Goal: Task Accomplishment & Management: Manage account settings

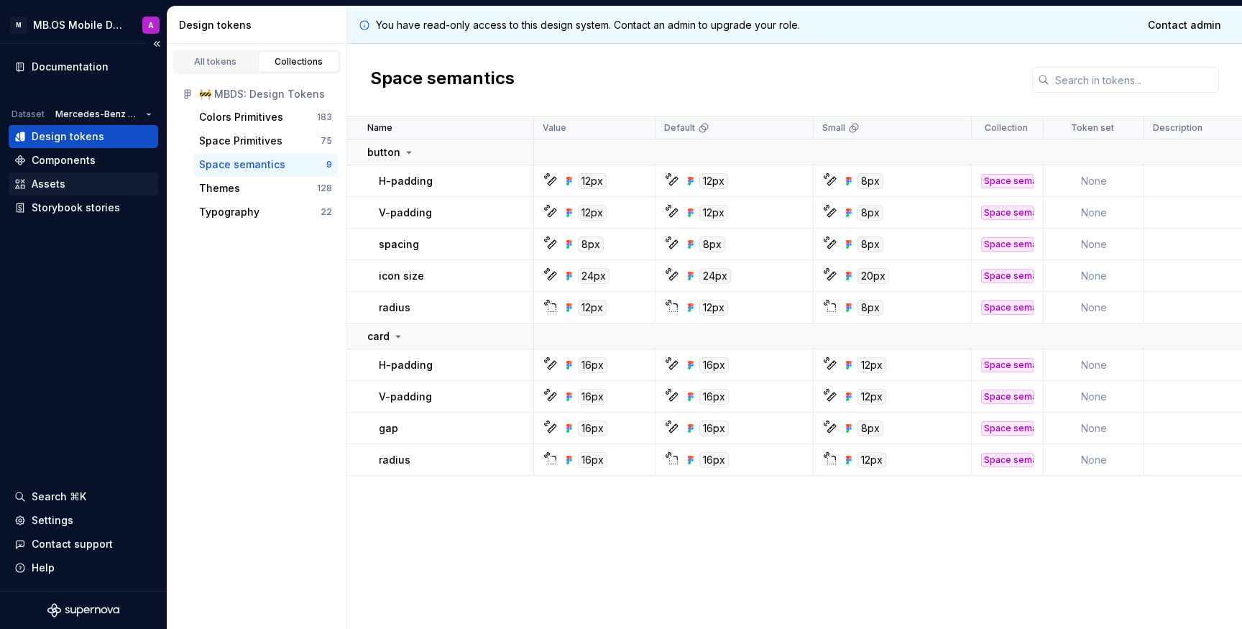
click at [40, 188] on div "Assets" at bounding box center [49, 184] width 34 height 14
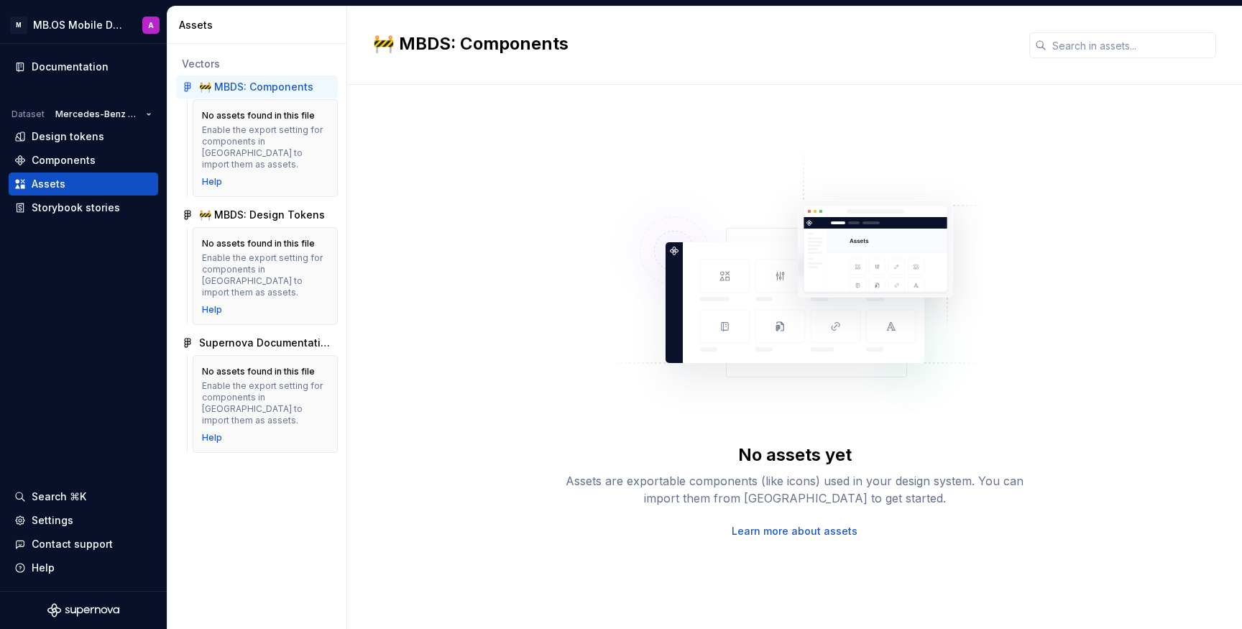
click at [252, 276] on div "No assets found in this file Enable the export setting for components in Figma …" at bounding box center [265, 276] width 127 height 79
click at [255, 148] on div "Enable the export setting for components in [GEOGRAPHIC_DATA] to import them as…" at bounding box center [265, 147] width 127 height 46
click at [284, 82] on div "🚧 MBDS: Components" at bounding box center [256, 87] width 114 height 14
click at [101, 132] on div "Design tokens" at bounding box center [83, 136] width 138 height 14
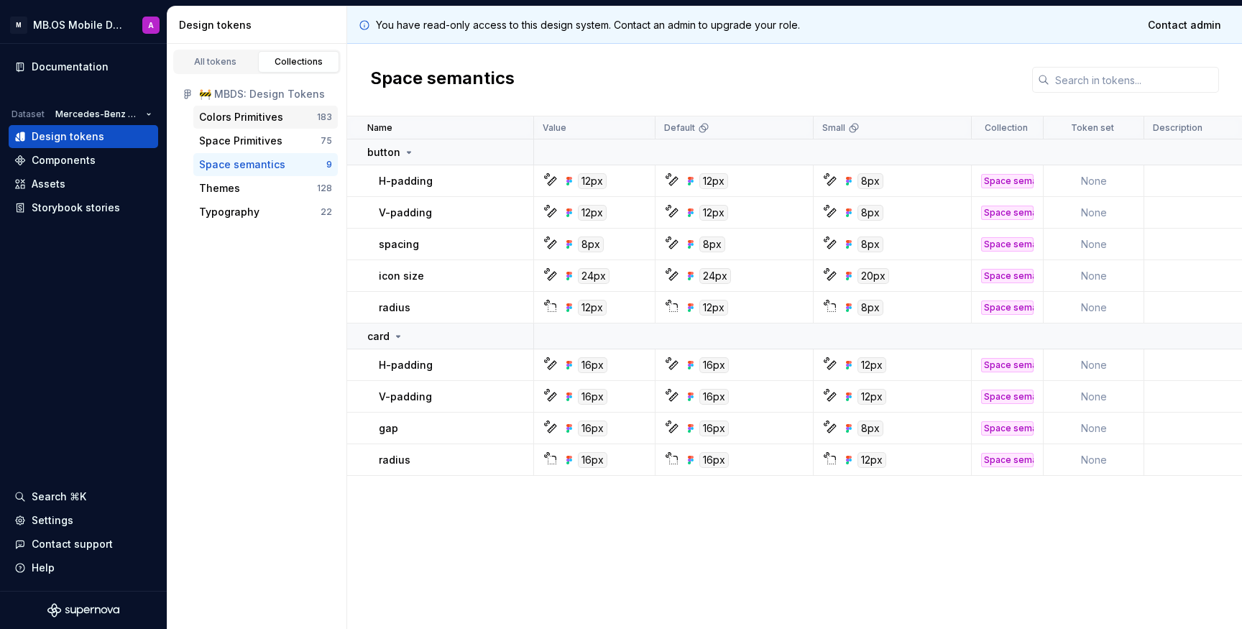
click at [267, 125] on div "Colors Primitives 183" at bounding box center [265, 117] width 145 height 23
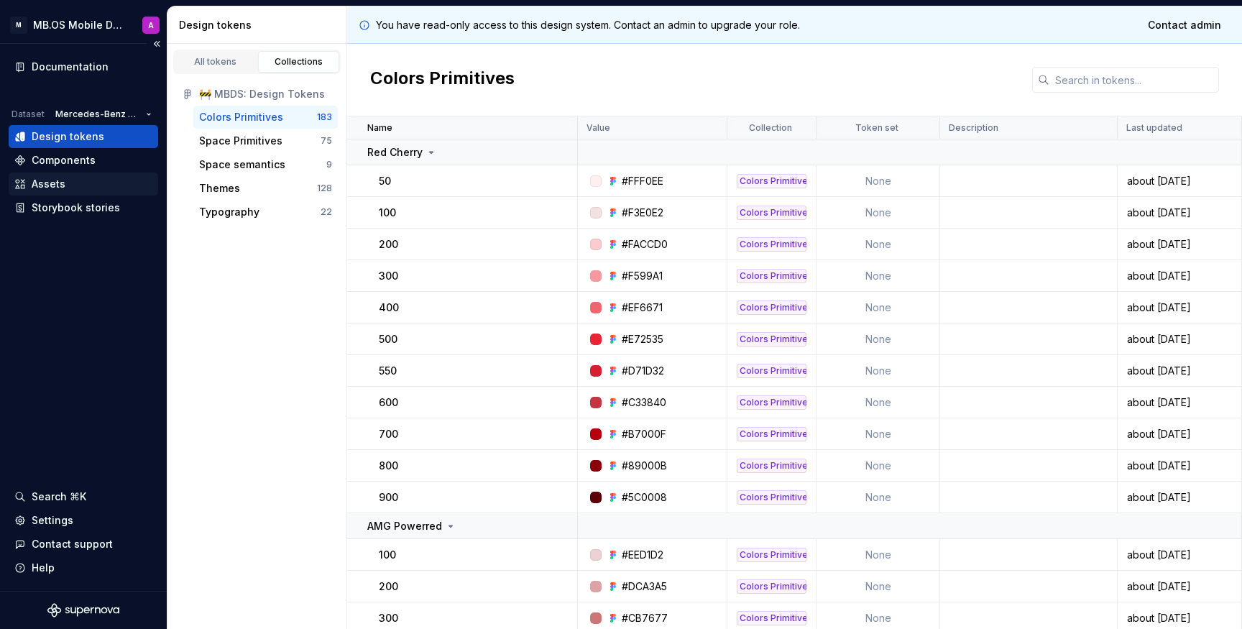
click at [73, 195] on div "Assets" at bounding box center [84, 184] width 150 height 23
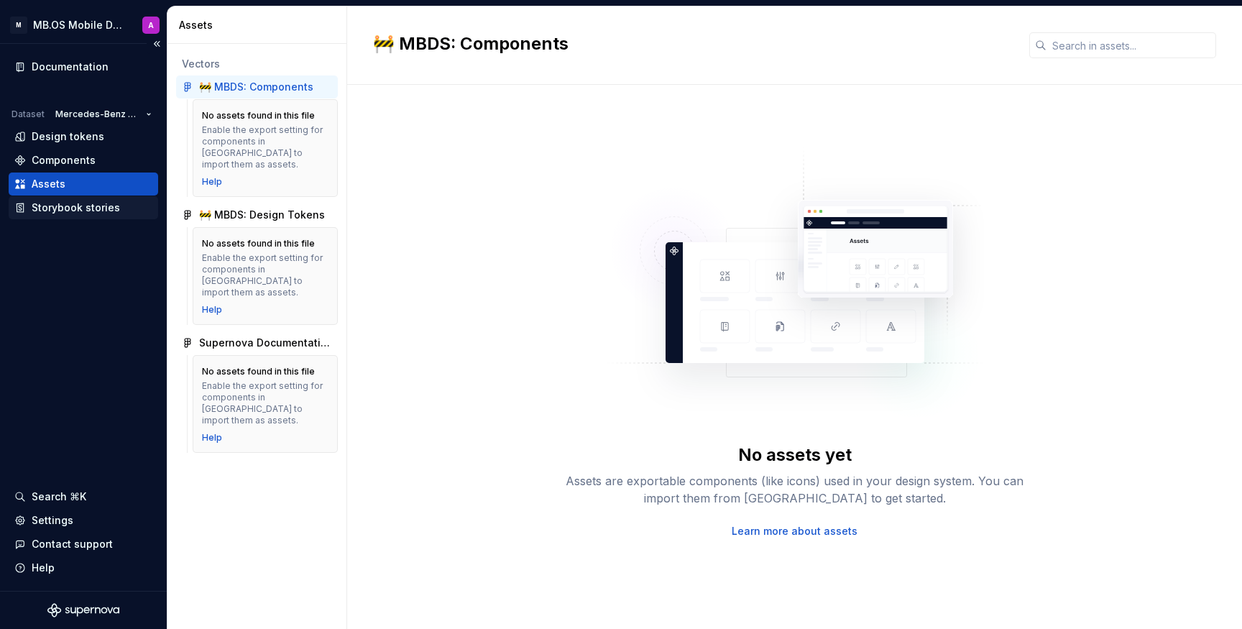
click at [94, 204] on div "Storybook stories" at bounding box center [76, 208] width 88 height 14
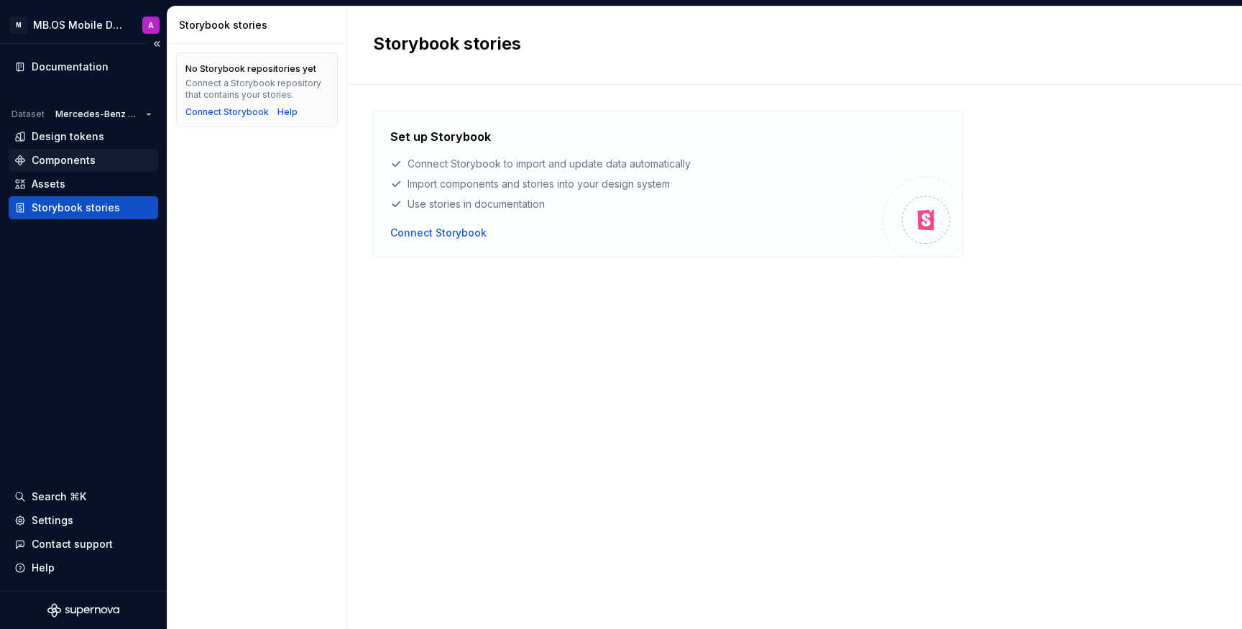
click at [98, 162] on div "Components" at bounding box center [83, 160] width 138 height 14
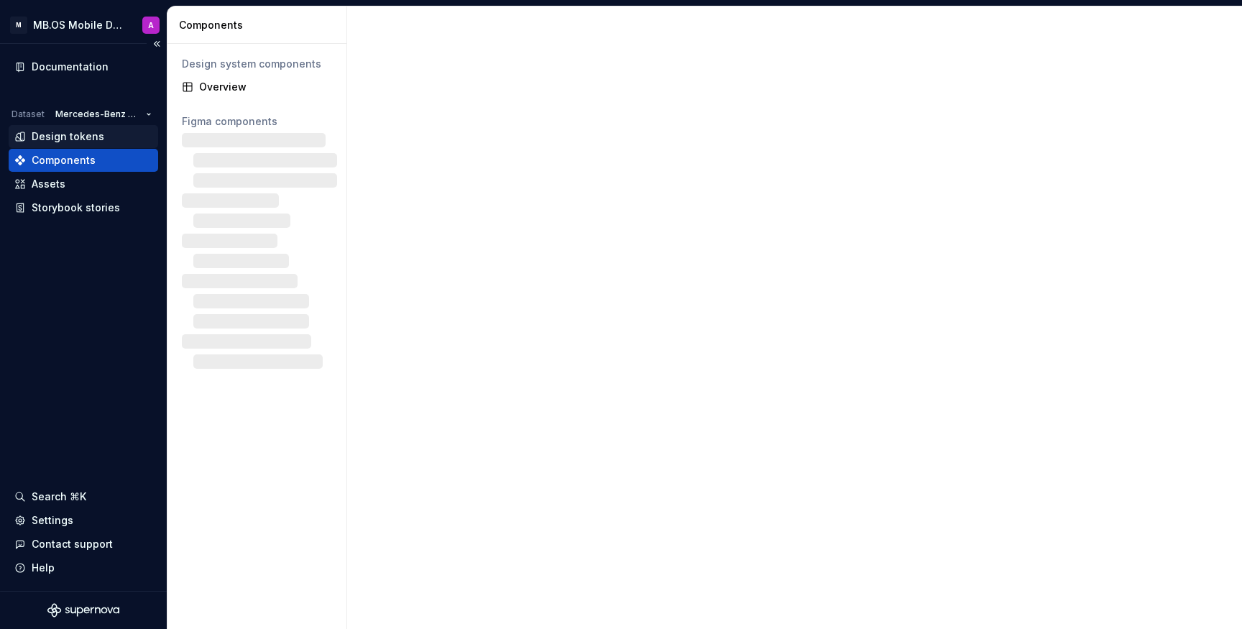
click at [99, 140] on div "Design tokens" at bounding box center [68, 136] width 73 height 14
click at [81, 70] on div "Documentation" at bounding box center [70, 67] width 77 height 14
click at [77, 70] on div "Documentation" at bounding box center [70, 67] width 77 height 14
click at [55, 524] on div "Settings" at bounding box center [53, 520] width 42 height 14
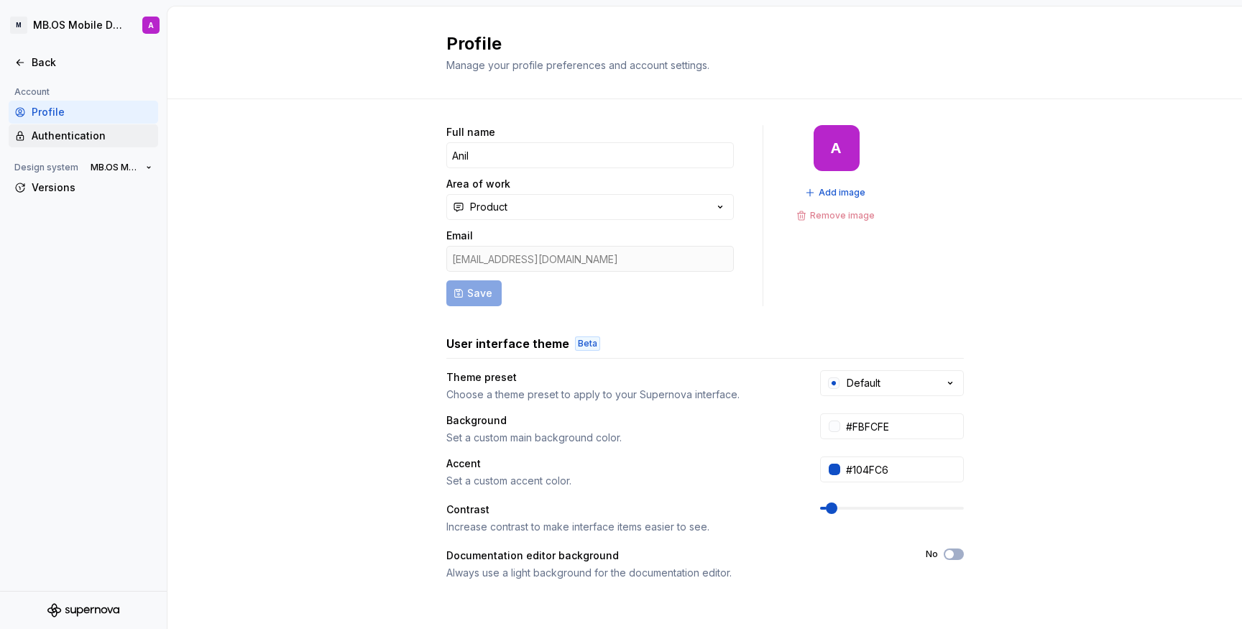
click at [88, 137] on div "Authentication" at bounding box center [92, 136] width 121 height 14
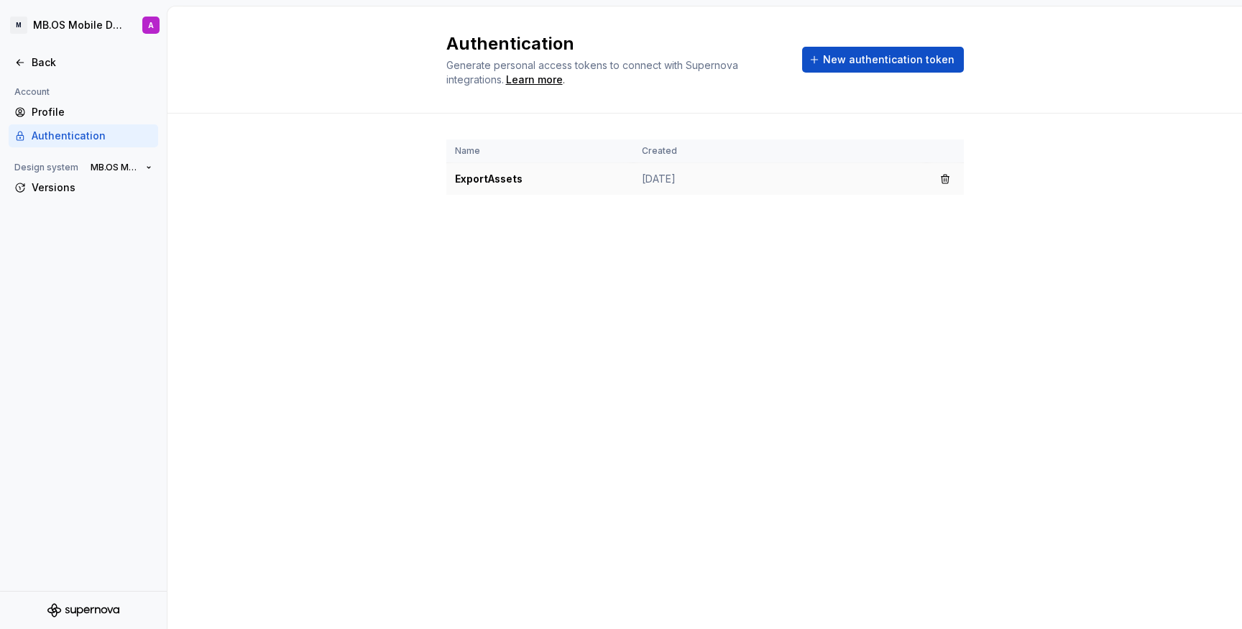
click at [487, 180] on td "ExportAssets" at bounding box center [539, 179] width 187 height 32
click at [479, 183] on td "ExportAssets" at bounding box center [539, 179] width 187 height 32
click at [478, 182] on td "ExportAssets" at bounding box center [539, 179] width 187 height 32
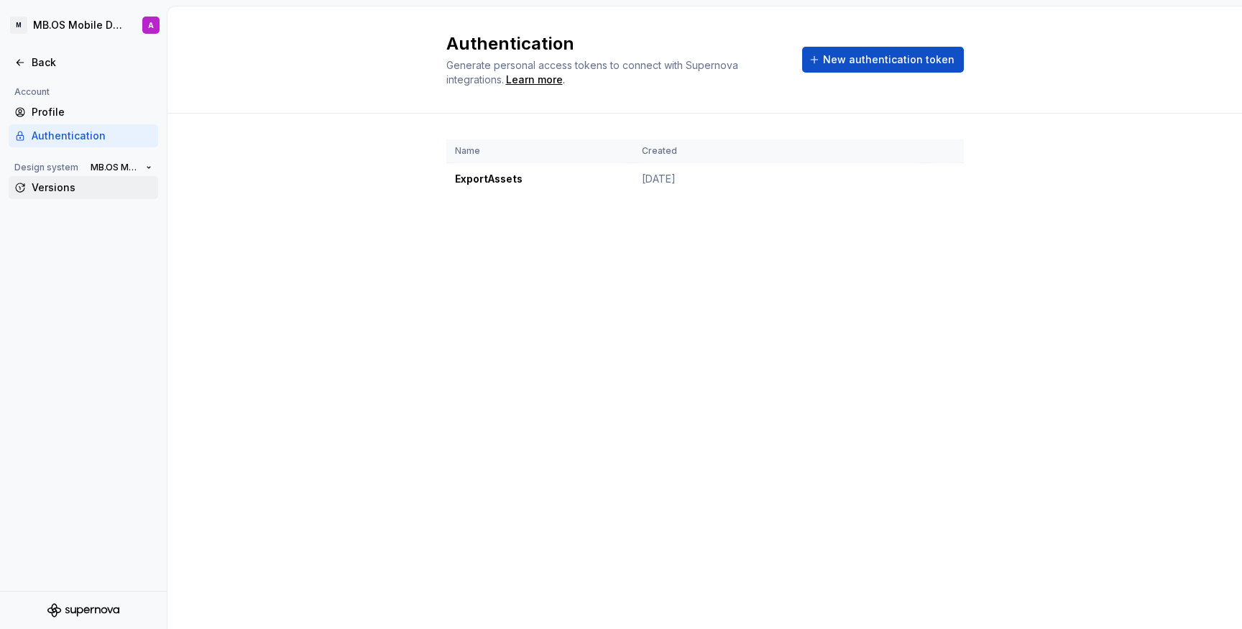
click at [78, 185] on div "Versions" at bounding box center [92, 187] width 121 height 14
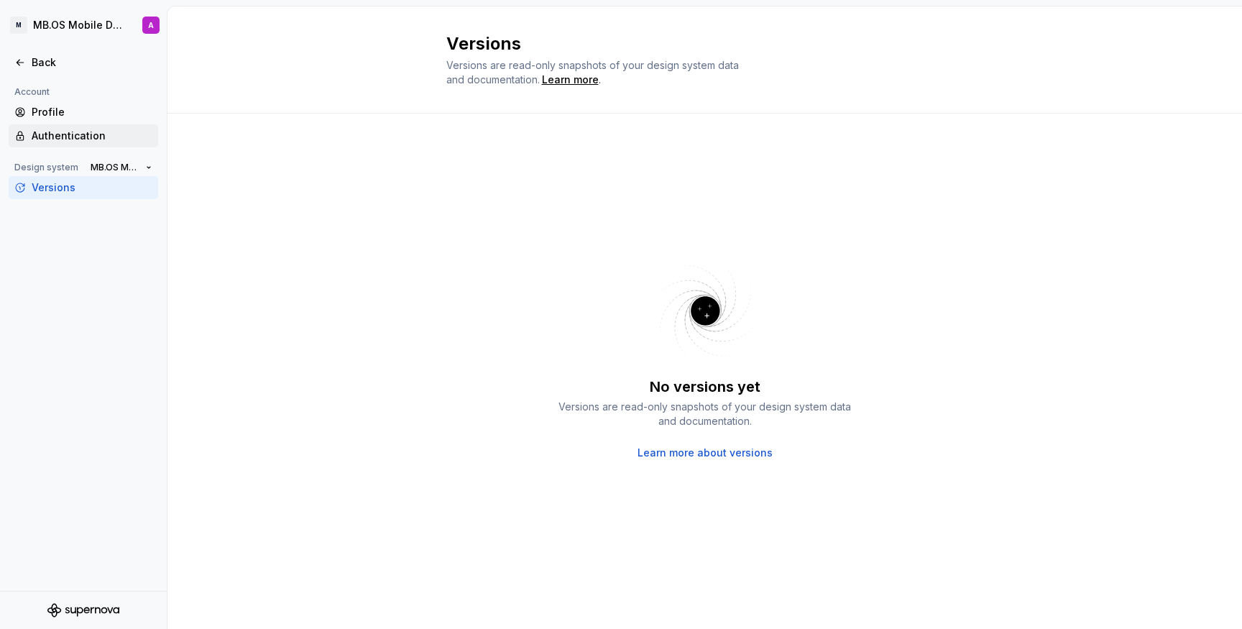
click at [73, 129] on div "Authentication" at bounding box center [92, 136] width 121 height 14
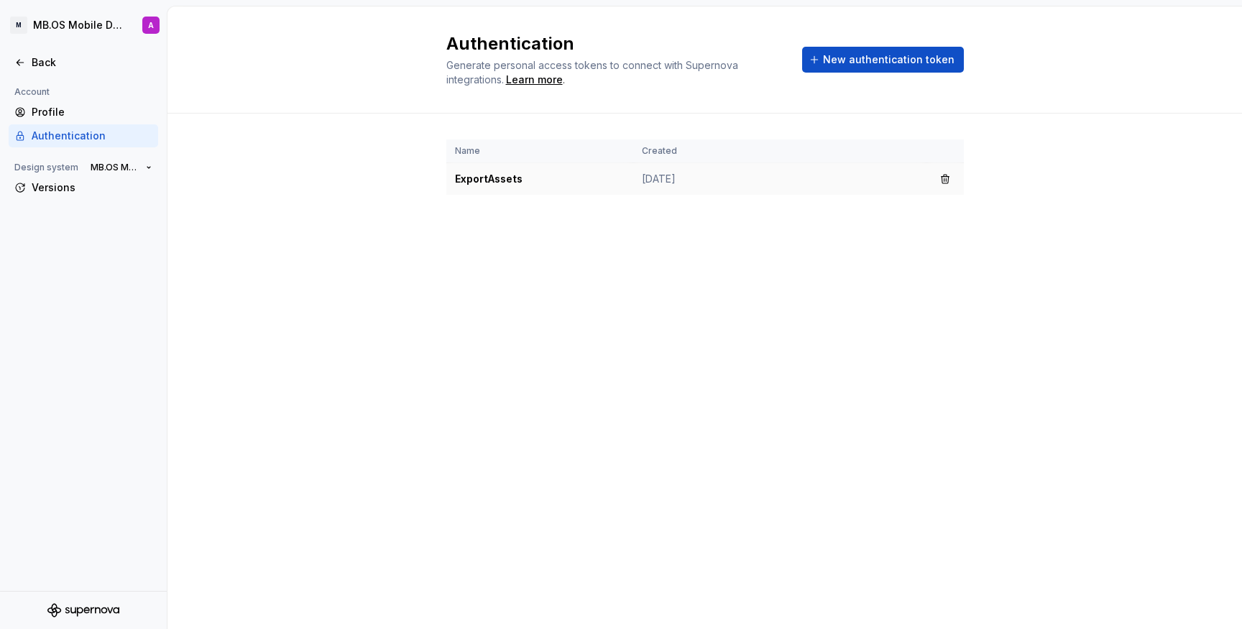
click at [488, 180] on td "ExportAssets" at bounding box center [539, 179] width 187 height 32
copy td "ExportAssets"
click at [856, 65] on span "New authentication token" at bounding box center [889, 59] width 132 height 14
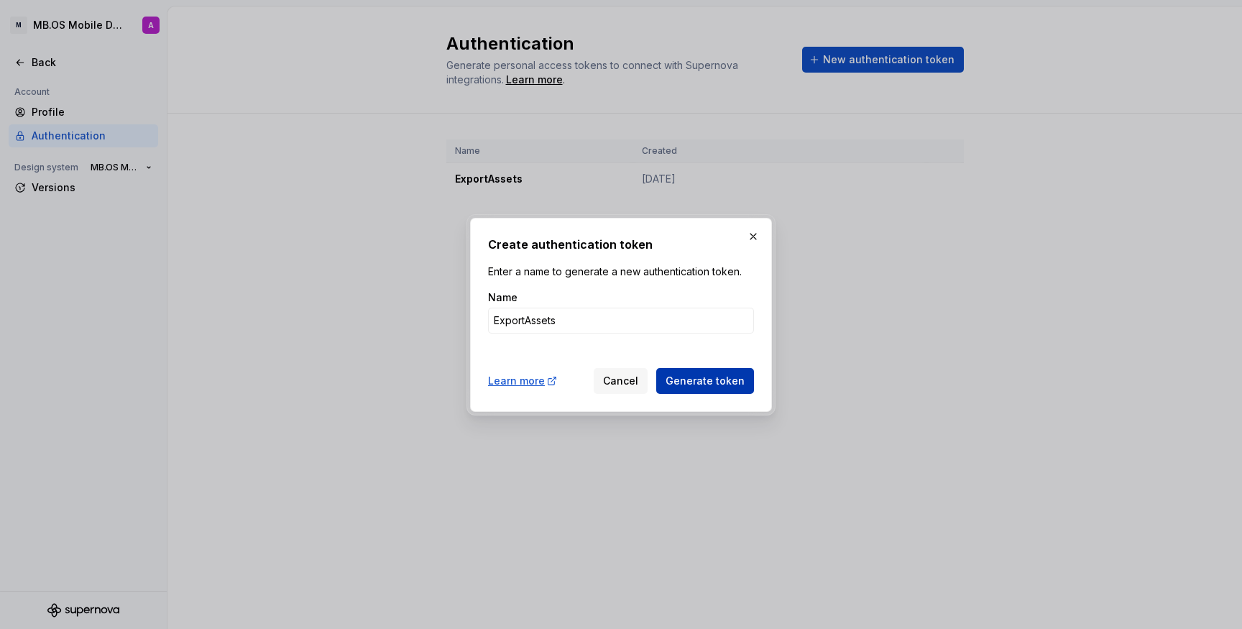
type input "ExportAssets"
click at [709, 380] on span "Generate token" at bounding box center [705, 381] width 79 height 14
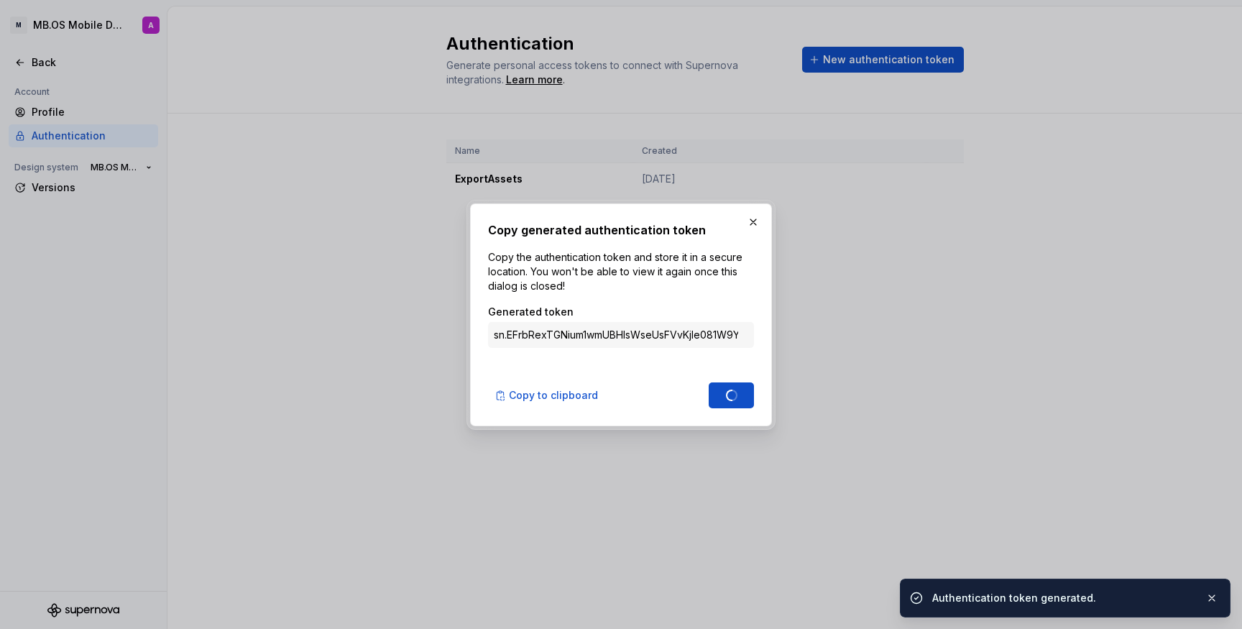
click at [707, 384] on div "Copy to clipboard Done" at bounding box center [621, 393] width 266 height 32
click at [674, 334] on input "sn.EFrbRexTGNium1wmUBHlsWseUsFVvKjIe081W9YBzoEUZd9aXBzONrmExjnG3hLRZ92uvfRopQ0t…" at bounding box center [621, 335] width 266 height 26
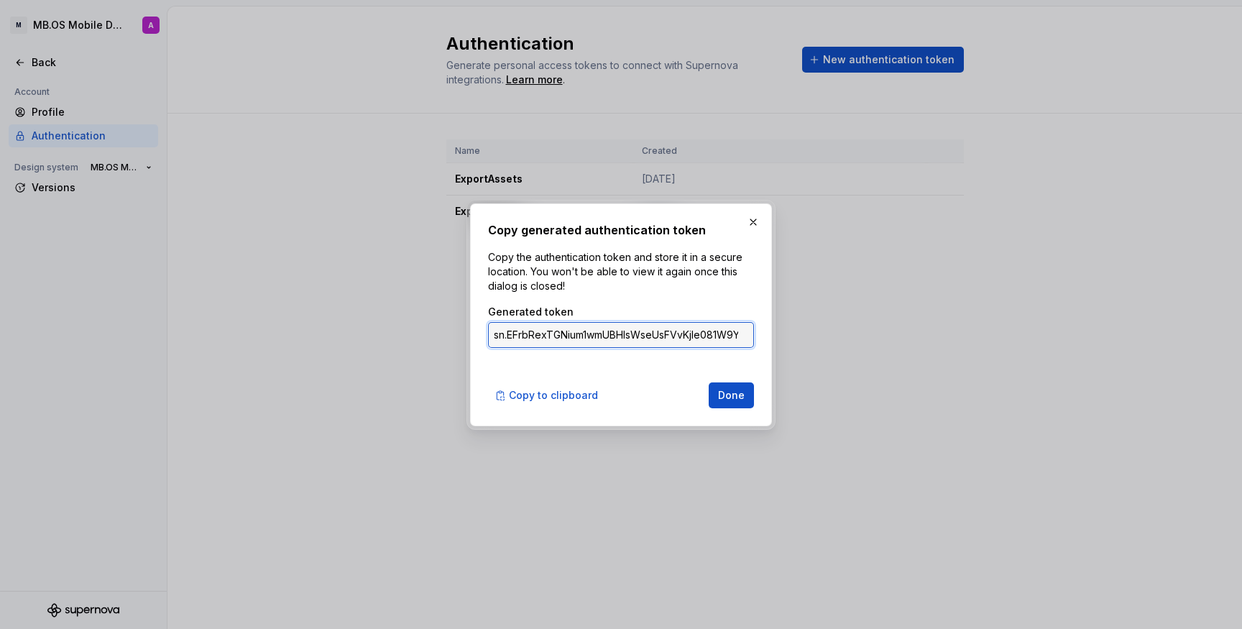
click at [674, 334] on input "sn.EFrbRexTGNium1wmUBHlsWseUsFVvKjIe081W9YBzoEUZd9aXBzONrmExjnG3hLRZ92uvfRopQ0t…" at bounding box center [621, 335] width 266 height 26
click at [568, 398] on span "Copy to clipboard" at bounding box center [553, 395] width 89 height 14
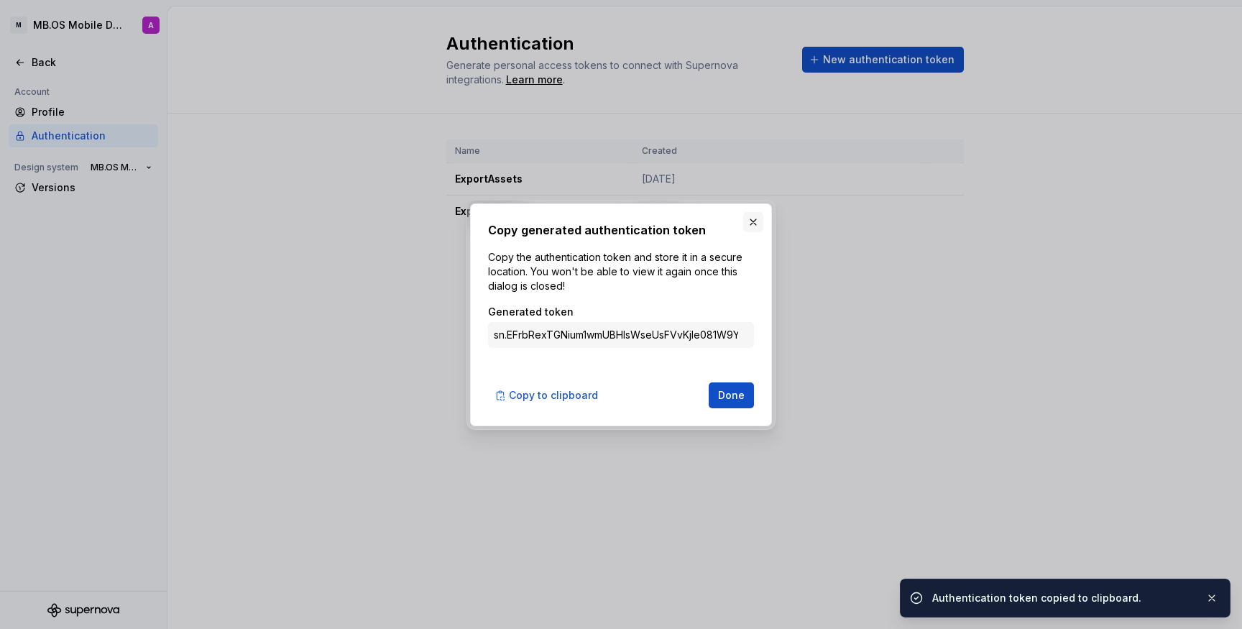
click at [753, 217] on button "button" at bounding box center [753, 222] width 20 height 20
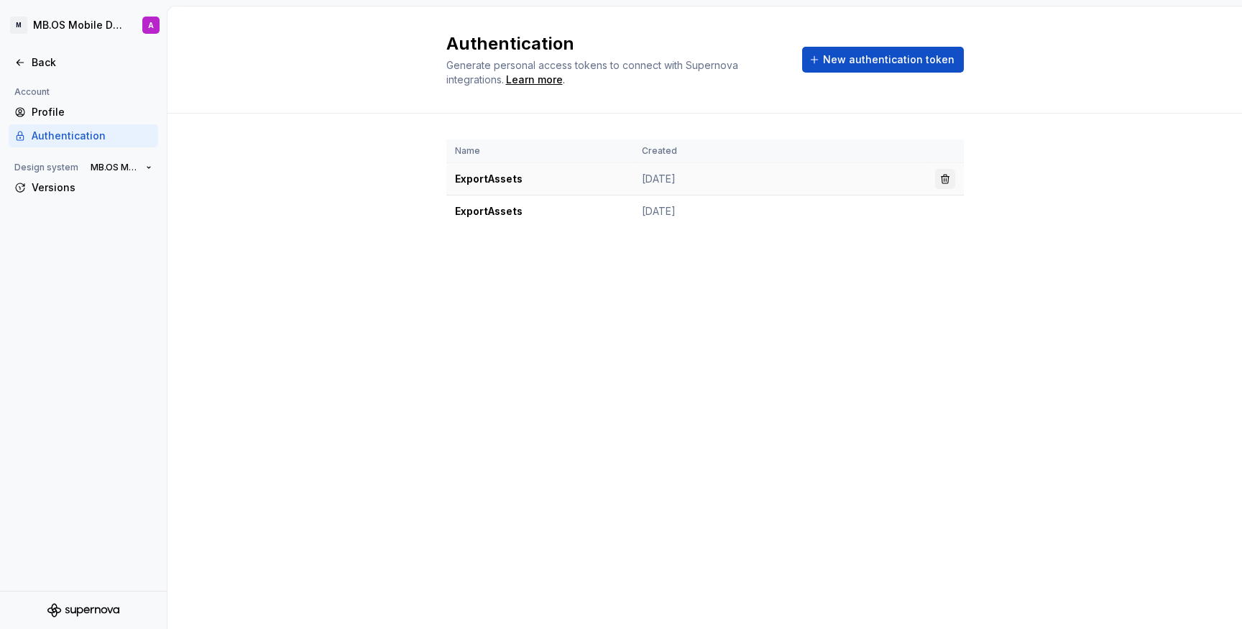
click at [945, 180] on button "button" at bounding box center [945, 179] width 20 height 20
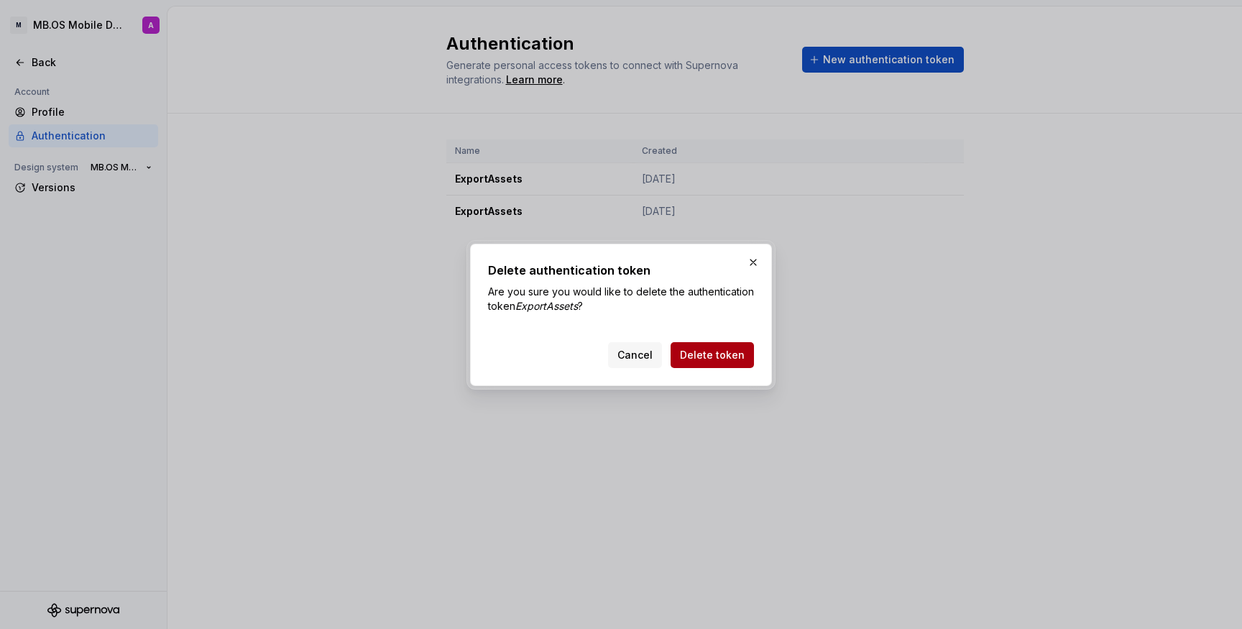
click at [715, 357] on span "Delete token" at bounding box center [712, 355] width 65 height 14
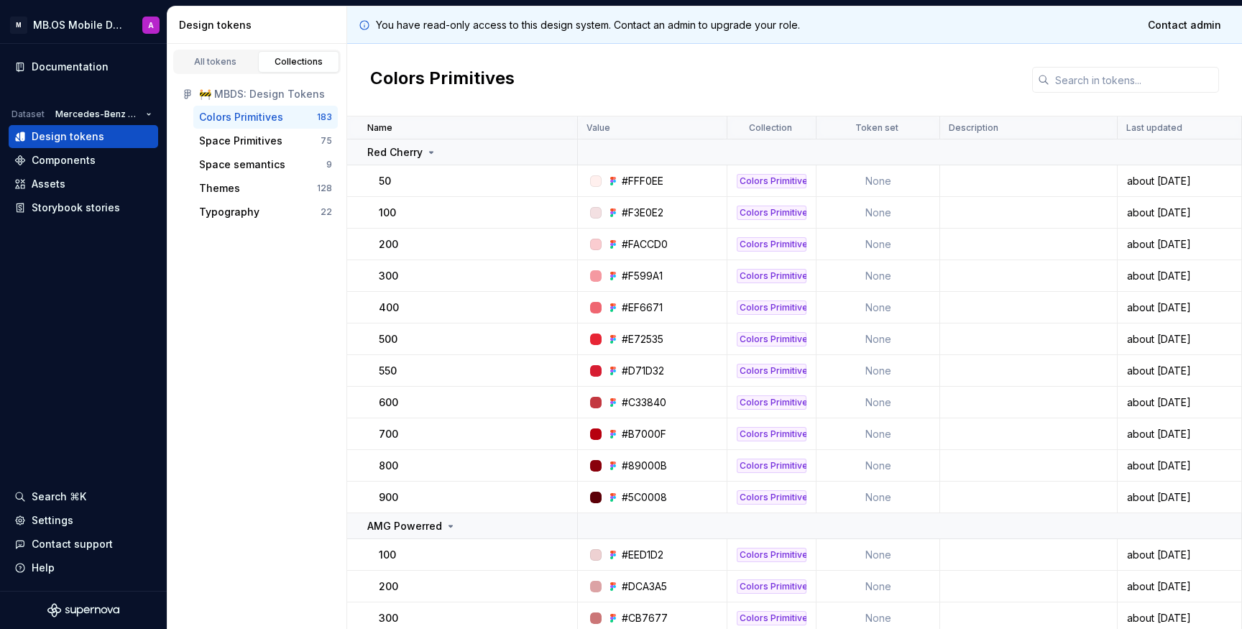
click at [260, 114] on div "Colors Primitives" at bounding box center [241, 117] width 84 height 14
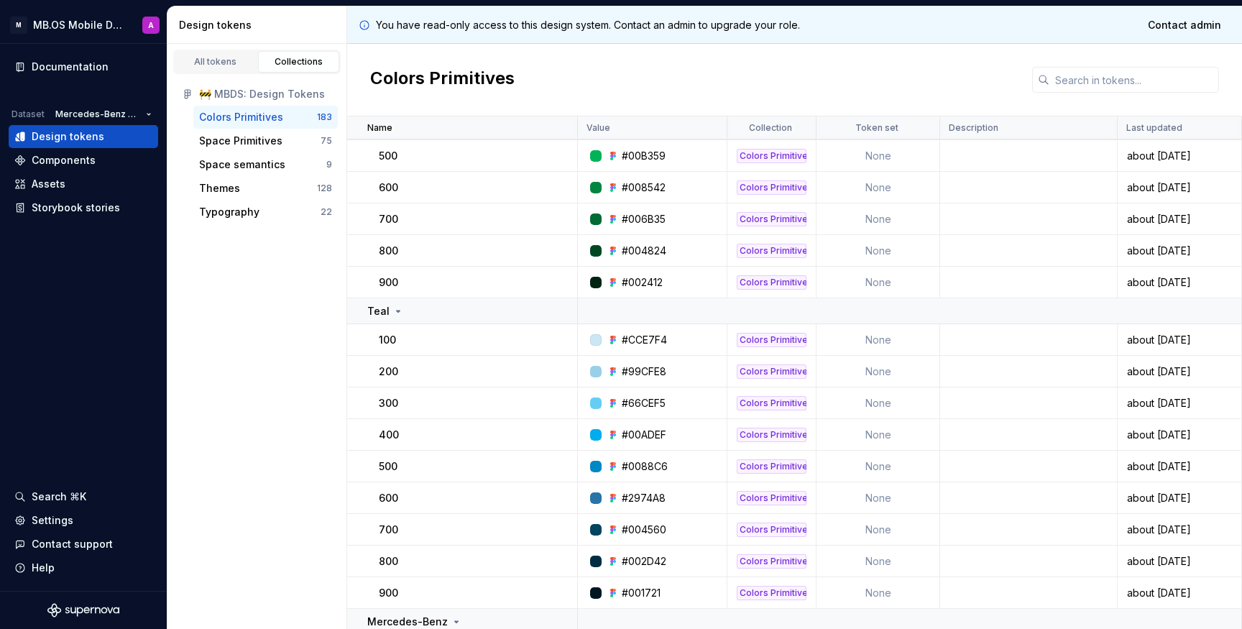
scroll to position [2127, 0]
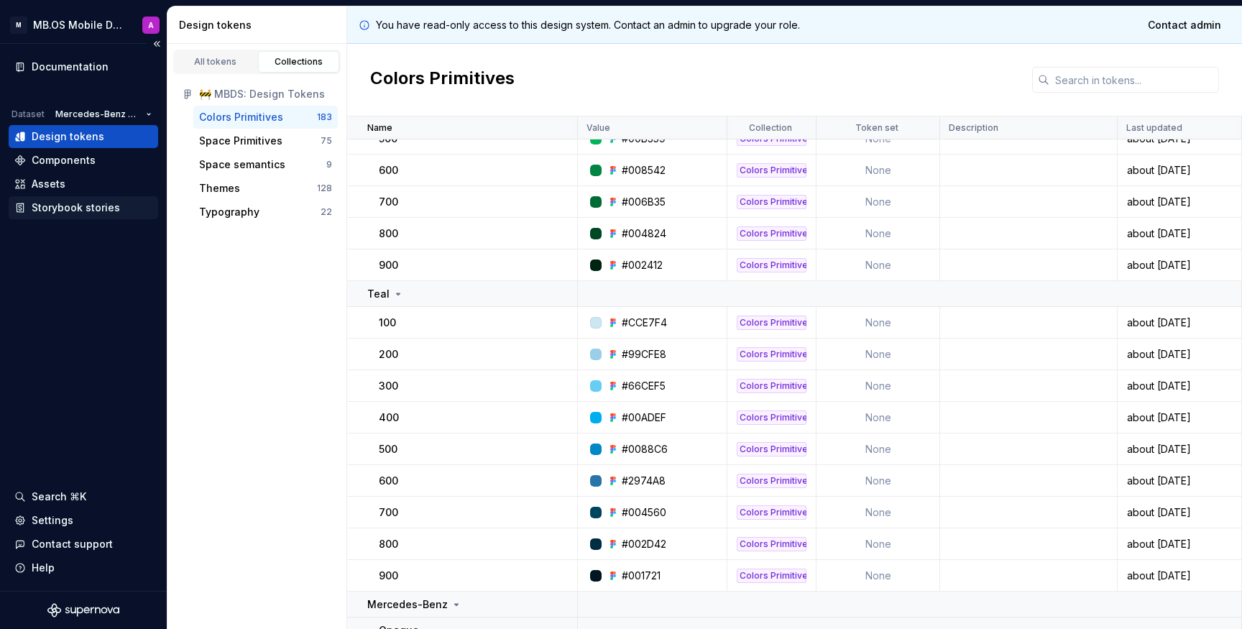
click at [81, 210] on div "Storybook stories" at bounding box center [76, 208] width 88 height 14
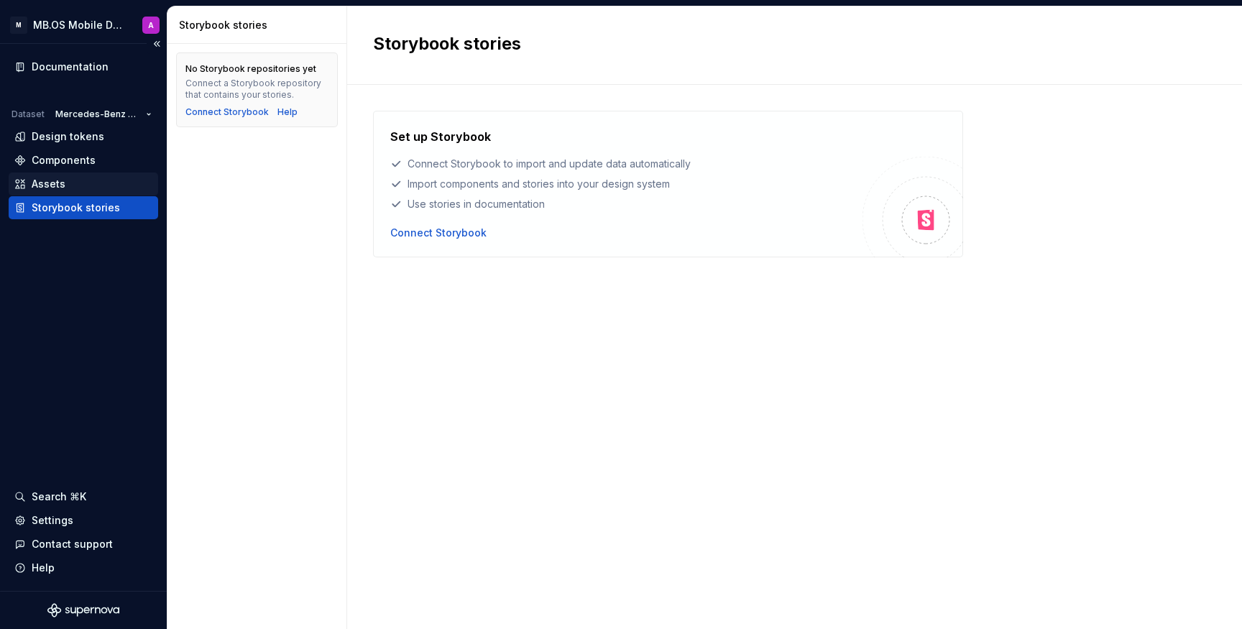
click at [57, 188] on div "Assets" at bounding box center [49, 184] width 34 height 14
